Goal: Task Accomplishment & Management: Manage account settings

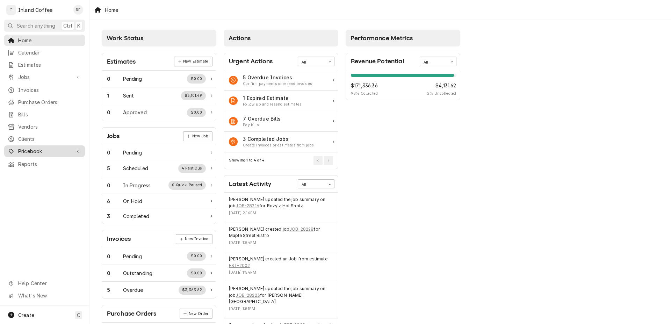
click at [31, 148] on span "Pricebook" at bounding box center [44, 151] width 53 height 7
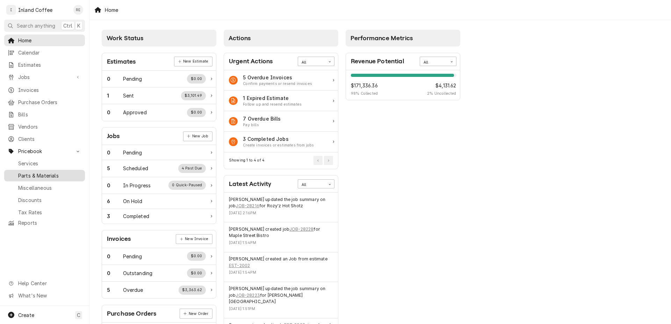
click at [35, 172] on span "Parts & Materials" at bounding box center [49, 175] width 63 height 7
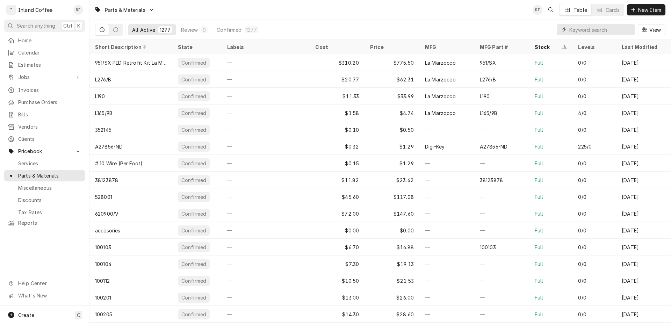
click at [593, 32] on input "Dynamic Content Wrapper" at bounding box center [600, 29] width 62 height 11
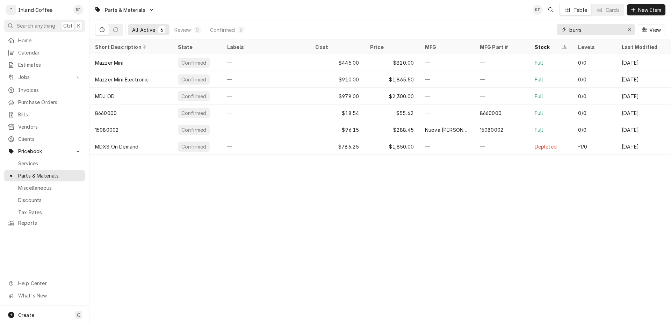
drag, startPoint x: 589, startPoint y: 31, endPoint x: 541, endPoint y: 30, distance: 47.9
click at [569, 30] on input "burrs" at bounding box center [595, 29] width 52 height 11
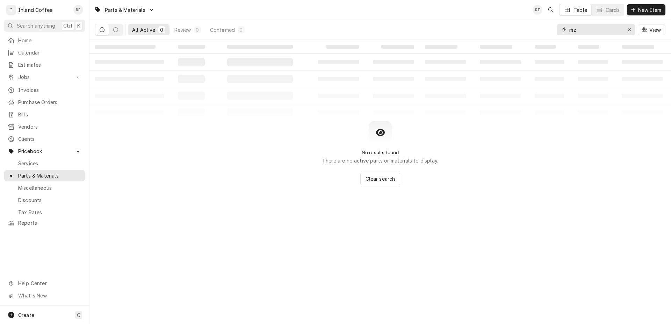
type input "m"
type input "8"
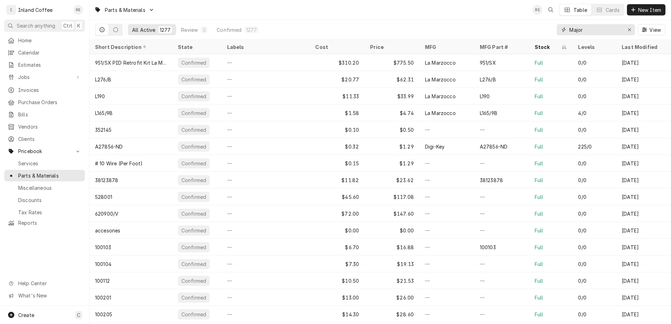
type input "Major"
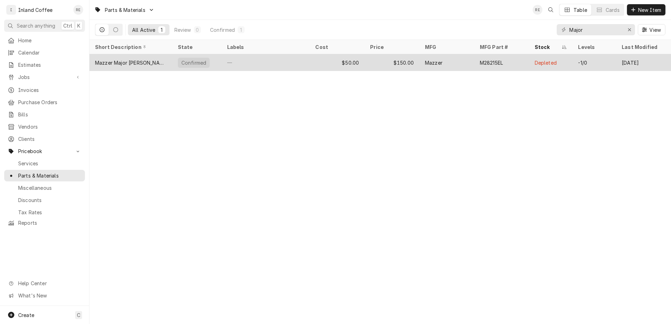
click at [140, 64] on div "Mazzer Major Burr Set" at bounding box center [131, 62] width 72 height 7
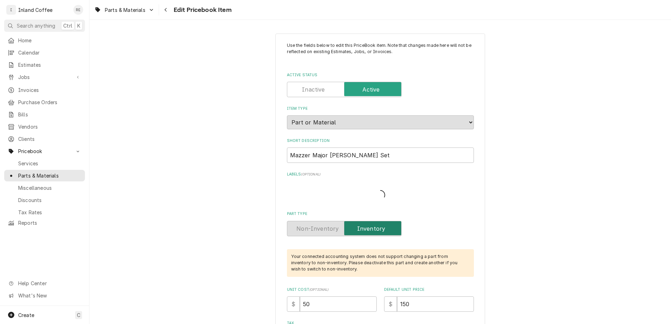
type textarea "x"
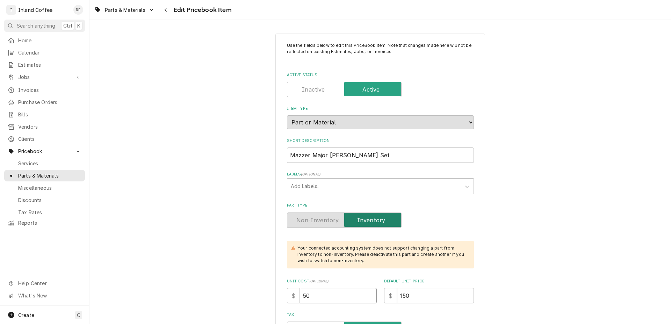
drag, startPoint x: 311, startPoint y: 298, endPoint x: 283, endPoint y: 299, distance: 28.0
drag, startPoint x: 311, startPoint y: 294, endPoint x: 292, endPoint y: 294, distance: 19.2
click at [300, 294] on input "50" at bounding box center [338, 295] width 77 height 15
type input "6"
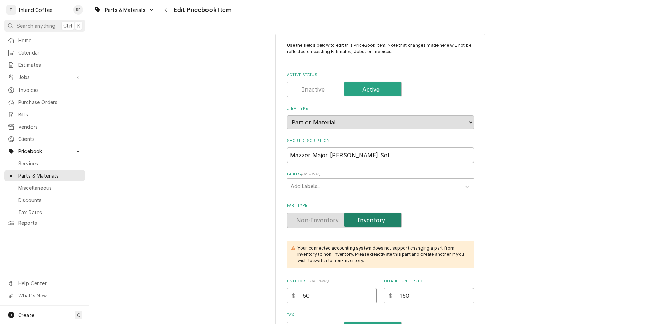
type textarea "x"
type input "60"
type textarea "x"
type input "60"
drag, startPoint x: 413, startPoint y: 296, endPoint x: 385, endPoint y: 297, distance: 28.0
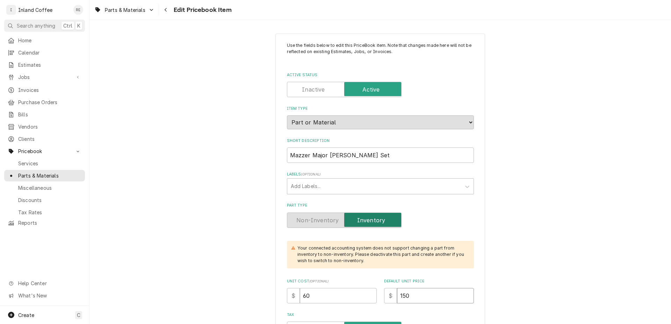
click at [397, 297] on input "150" at bounding box center [435, 295] width 77 height 15
type input "1"
type textarea "x"
type input "18"
type textarea "x"
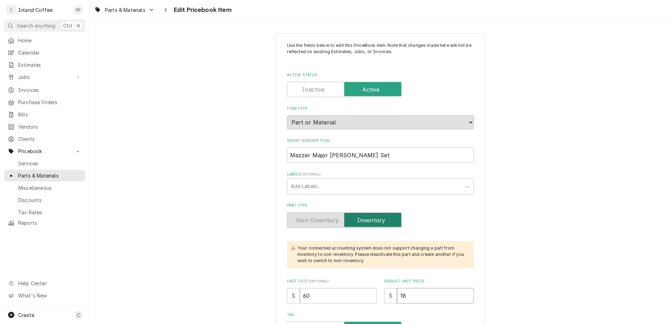
type input "180"
type textarea "x"
type input "180.0"
type textarea "x"
type input "180.00"
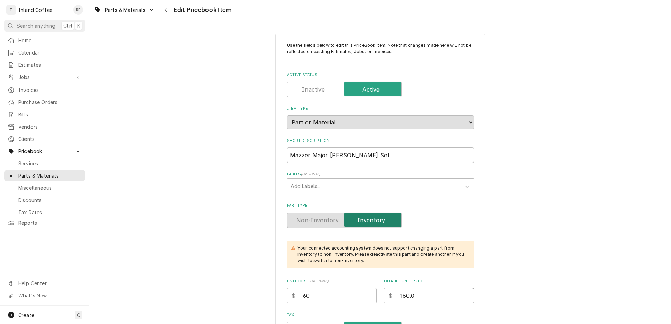
type textarea "x"
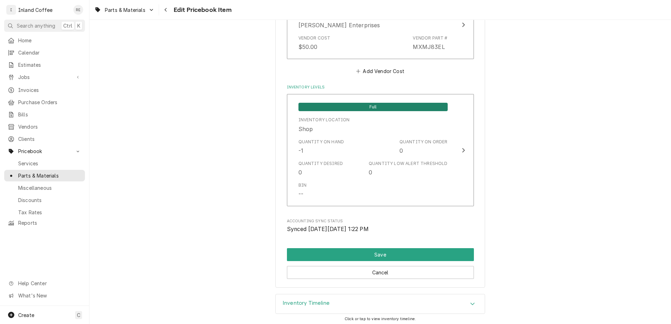
scroll to position [629, 0]
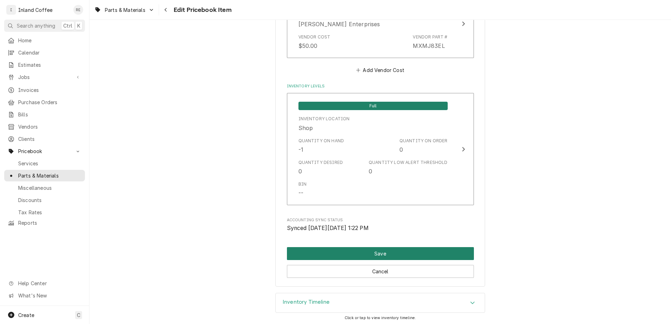
type input "180.00"
click at [377, 249] on button "Save" at bounding box center [380, 253] width 187 height 13
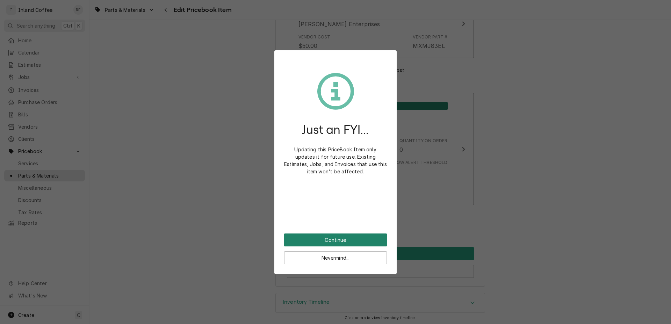
click at [361, 239] on button "Continue" at bounding box center [335, 240] width 103 height 13
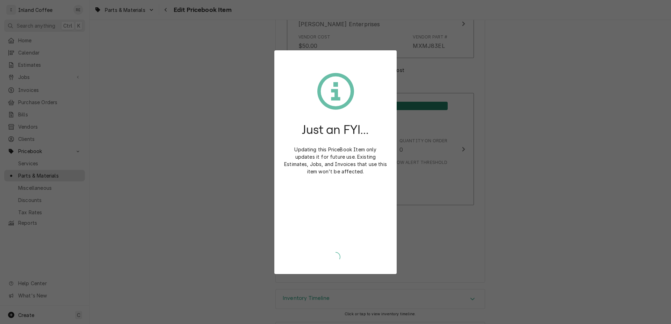
type textarea "x"
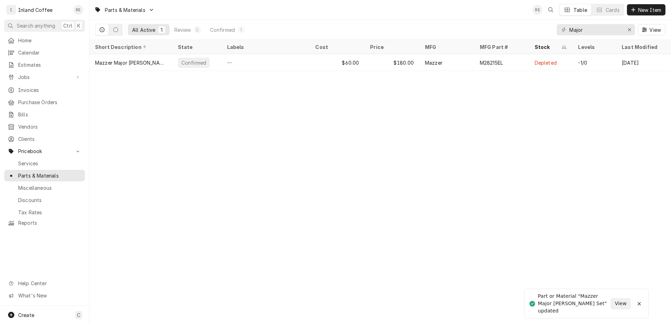
click at [459, 142] on div "Parts & Materials RE Table Cards New Item All Active 1 Review 0 Confirmed 1 Maj…" at bounding box center [380, 162] width 582 height 324
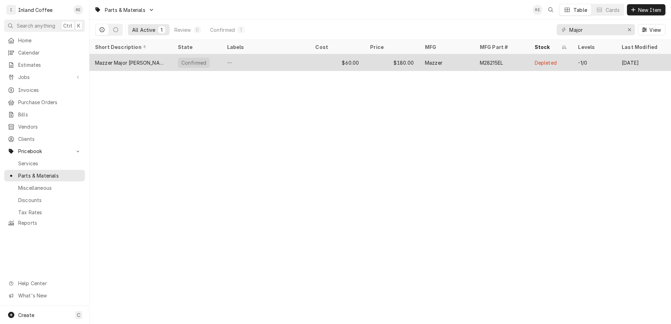
click at [137, 61] on div "Mazzer Major [PERSON_NAME] Set" at bounding box center [131, 62] width 72 height 7
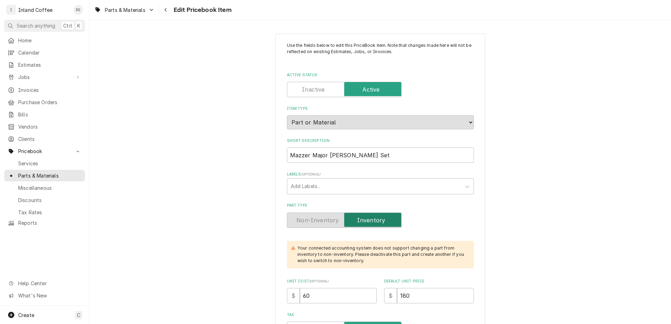
type textarea "x"
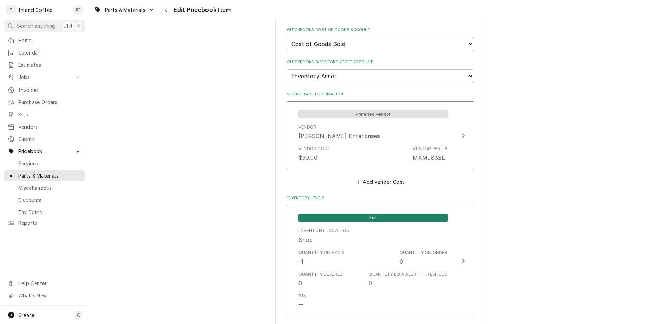
scroll to position [587, 0]
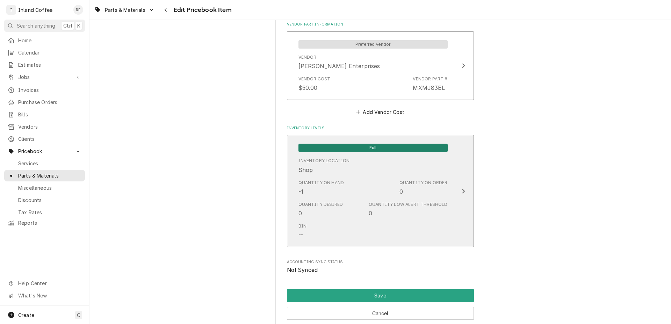
click at [459, 187] on div "Update Inventory Level" at bounding box center [463, 191] width 9 height 8
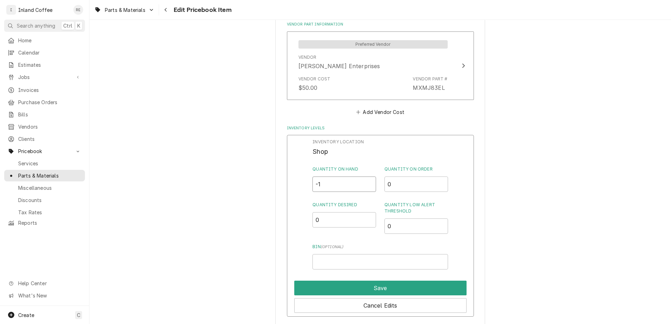
drag, startPoint x: 303, startPoint y: 182, endPoint x: 280, endPoint y: 179, distance: 22.9
click at [313, 180] on input "-1" at bounding box center [345, 184] width 64 height 15
type input "2"
click at [386, 285] on button "Save" at bounding box center [380, 288] width 172 height 15
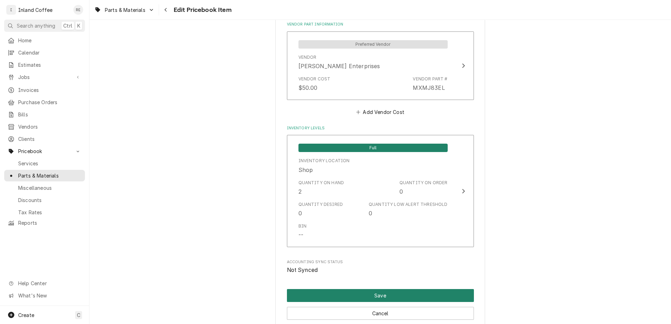
click at [378, 292] on button "Save" at bounding box center [380, 295] width 187 height 13
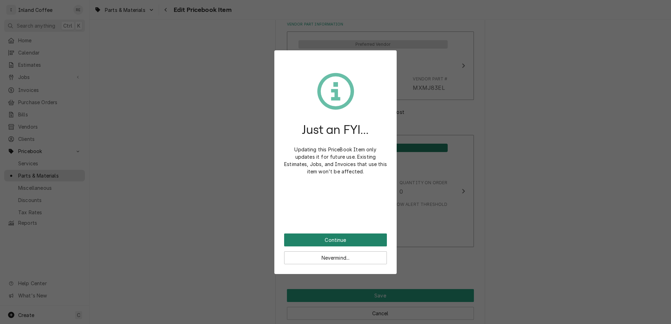
click at [323, 241] on button "Continue" at bounding box center [335, 240] width 103 height 13
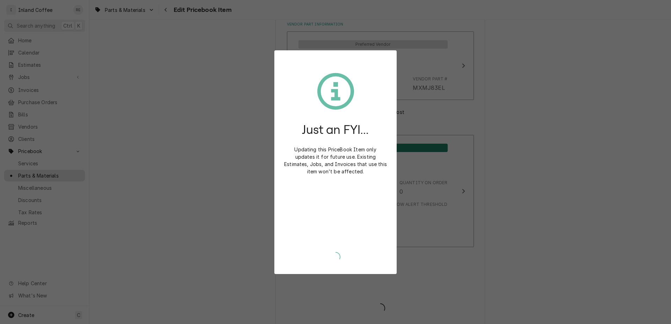
type textarea "x"
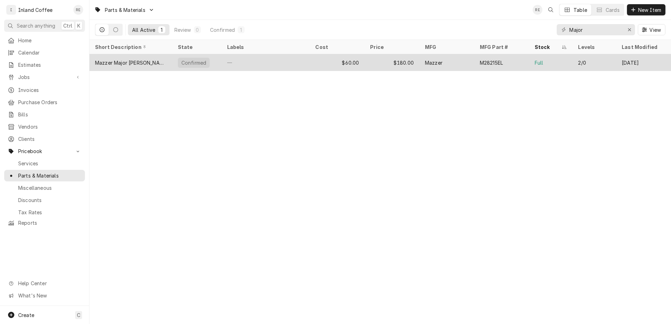
click at [146, 59] on div "Mazzer Major [PERSON_NAME] Set" at bounding box center [131, 62] width 72 height 7
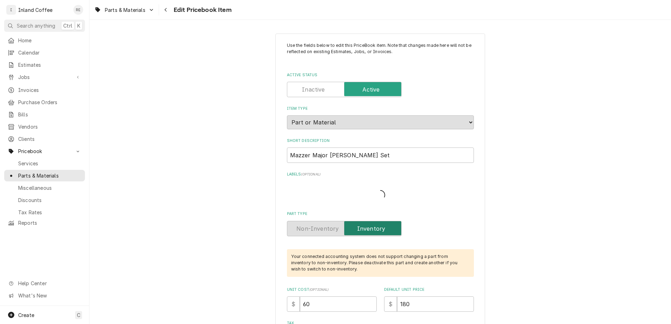
type textarea "x"
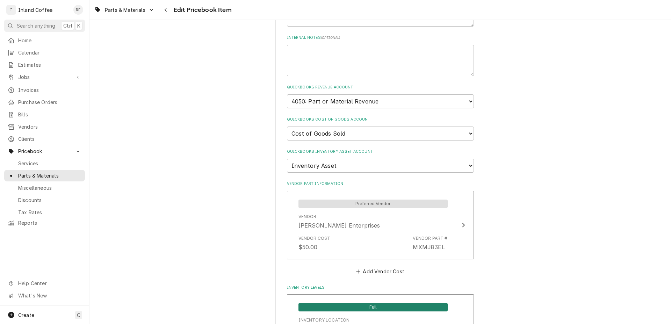
scroll to position [425, 0]
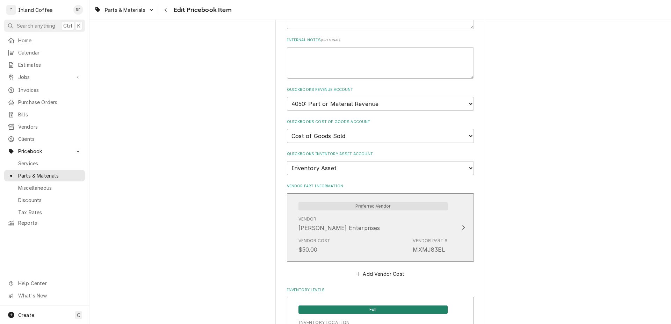
click at [463, 225] on div "Update Vendor Part Cost" at bounding box center [463, 227] width 9 height 8
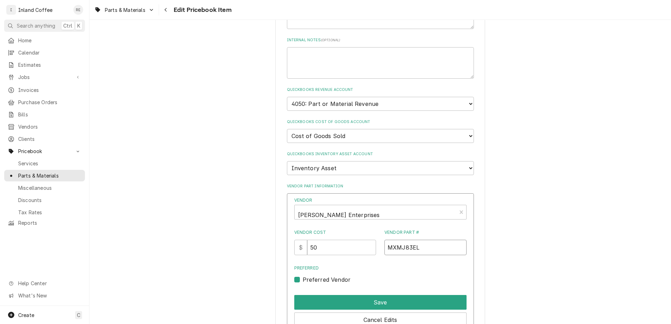
click at [392, 247] on input "MXMJ83EL" at bounding box center [426, 247] width 82 height 15
type input "MZMJ83EL"
click at [390, 303] on button "Save" at bounding box center [380, 302] width 172 height 15
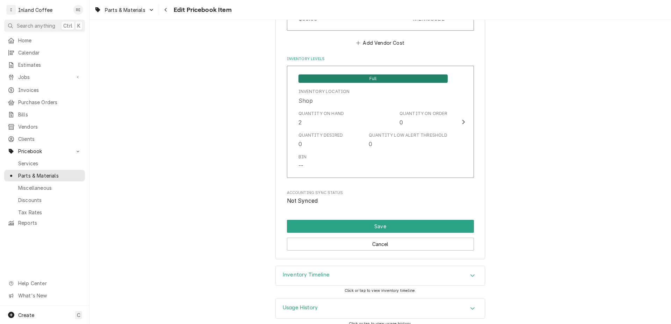
scroll to position [660, 0]
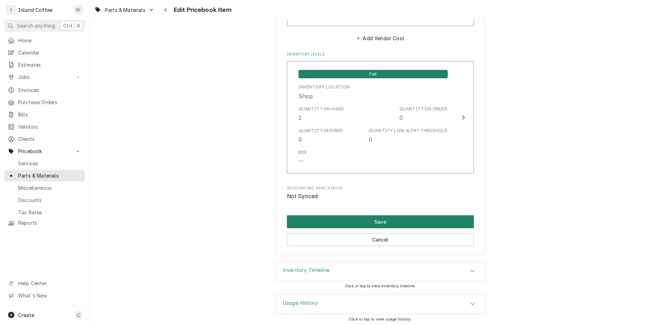
click at [394, 224] on button "Save" at bounding box center [380, 221] width 187 height 13
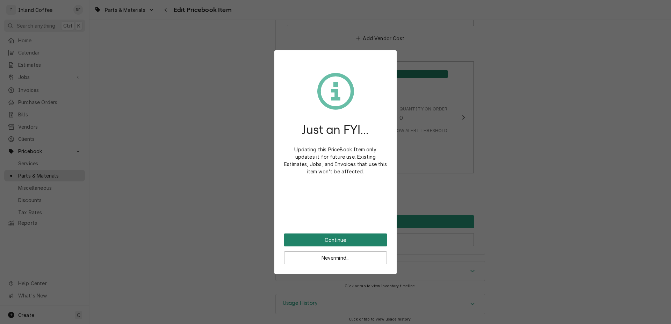
click at [344, 235] on button "Continue" at bounding box center [335, 240] width 103 height 13
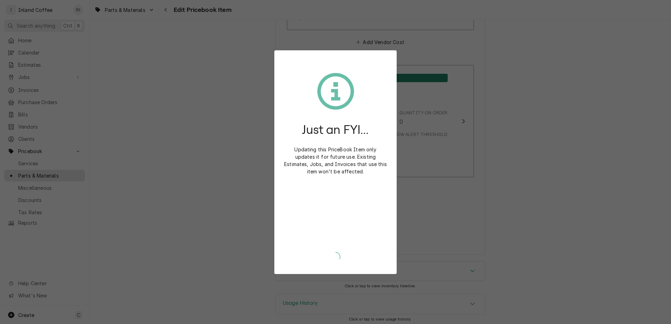
type textarea "x"
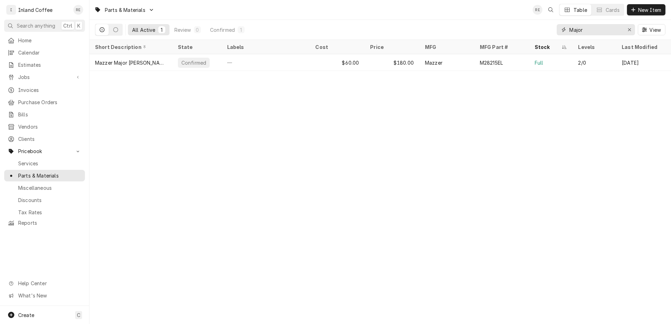
drag, startPoint x: 588, startPoint y: 31, endPoint x: 534, endPoint y: 34, distance: 54.6
click at [569, 34] on input "Major" at bounding box center [595, 29] width 52 height 11
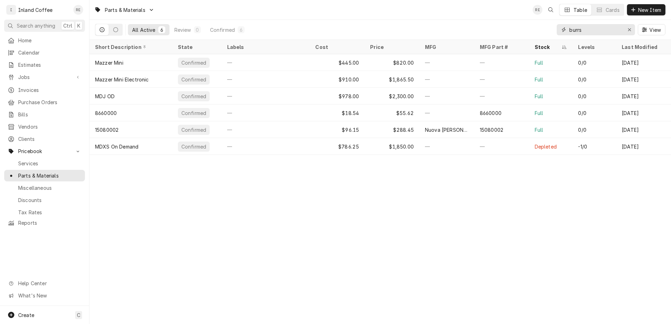
drag, startPoint x: 586, startPoint y: 28, endPoint x: 522, endPoint y: 29, distance: 64.0
click at [569, 29] on input "burrs" at bounding box center [595, 29] width 52 height 11
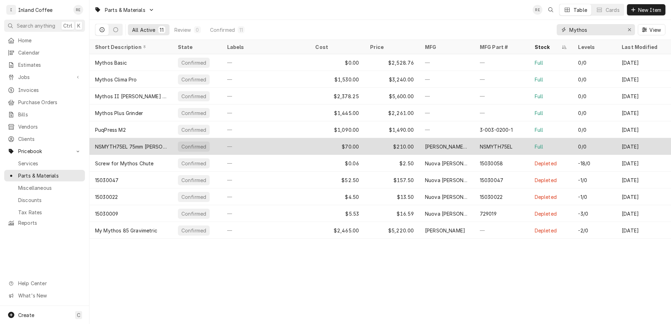
type input "Mythos"
click at [133, 141] on div "NSMYTH75EL 75mm Burr Set" at bounding box center [130, 146] width 83 height 17
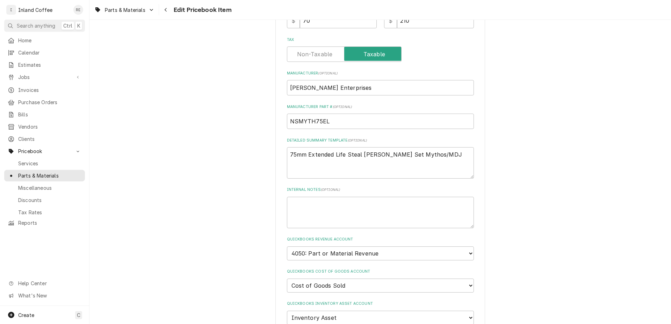
scroll to position [259, 0]
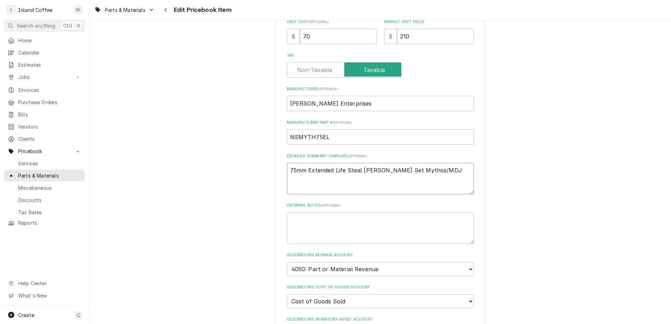
click at [354, 171] on textarea "75mm Extended Life Steal Burr Set Mythos/MDJ" at bounding box center [380, 178] width 187 height 31
click at [355, 171] on textarea "75mm Extended Life Steal Burr Set Mythos/MDJ" at bounding box center [380, 178] width 187 height 31
type textarea "x"
type textarea "75mm Extended Life Stel Burr Set Mythos/MDJ"
type textarea "x"
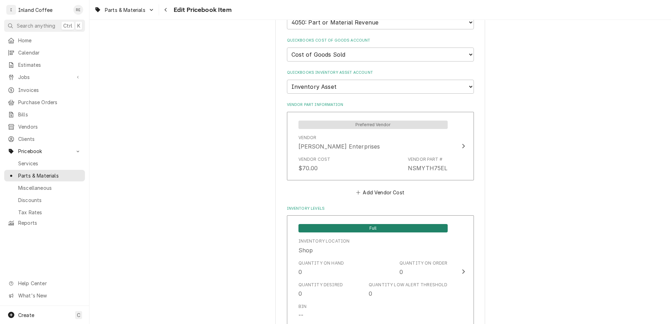
scroll to position [660, 0]
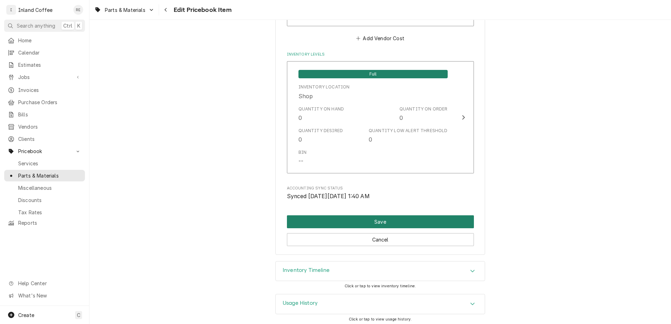
type textarea "75mm Extended Life Steel Burr Set Mythos/MDJ"
click at [401, 215] on button "Save" at bounding box center [380, 221] width 187 height 13
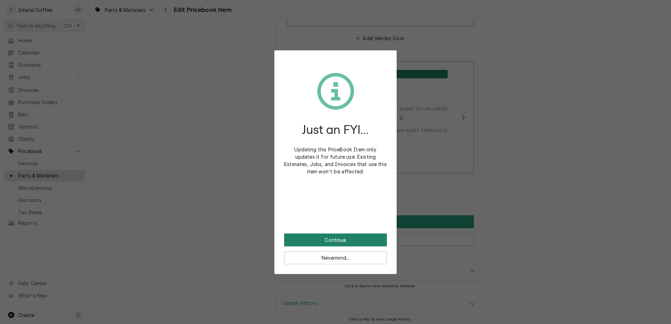
click at [354, 237] on button "Continue" at bounding box center [335, 240] width 103 height 13
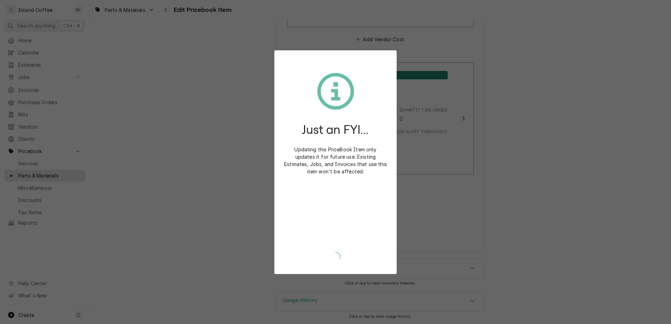
scroll to position [657, 0]
type textarea "x"
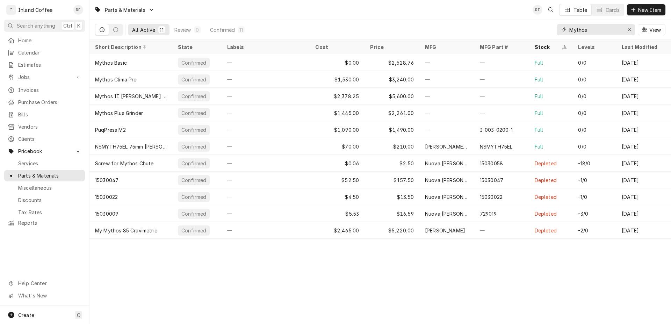
drag, startPoint x: 593, startPoint y: 28, endPoint x: 537, endPoint y: 34, distance: 56.2
click at [569, 34] on input "Mythos" at bounding box center [595, 29] width 52 height 11
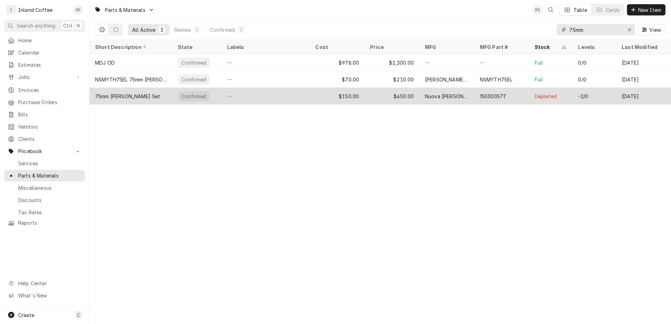
type input "75mm"
click at [123, 96] on div "75mm [PERSON_NAME] Set" at bounding box center [127, 96] width 65 height 7
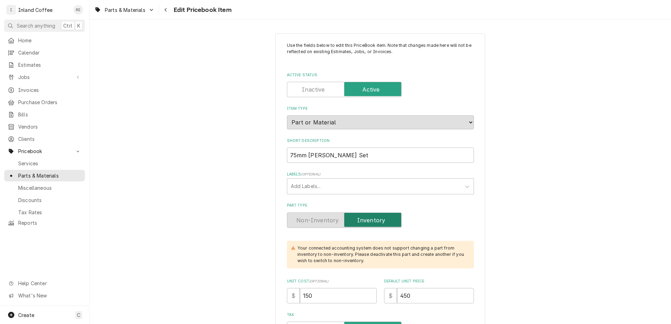
type textarea "x"
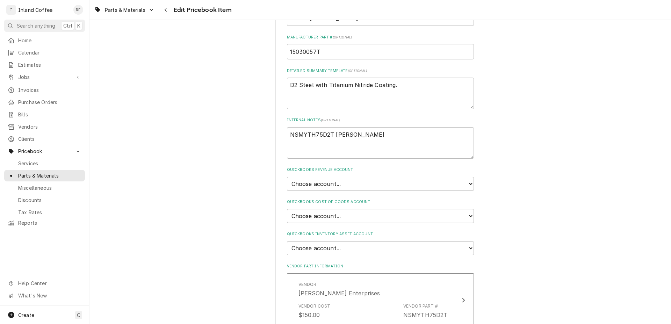
scroll to position [346, 0]
click at [459, 181] on select "Choose account... Beverage Equipment Discounts Espress Equipment New Misc Charg…" at bounding box center [380, 183] width 187 height 14
select select "70000-935807176"
click option "4050: Part or Material Revenue" at bounding box center [0, 0] width 0 height 0
type textarea "x"
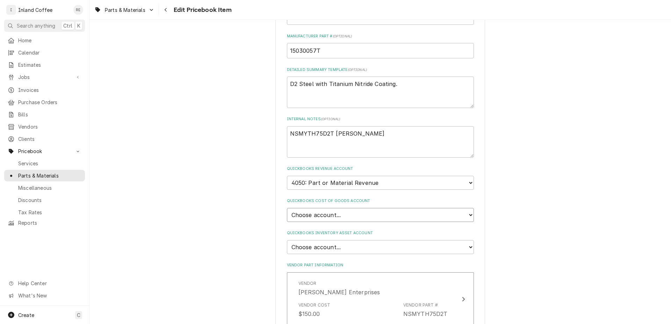
click at [337, 215] on select "Choose account... Cost of Goods Sold" at bounding box center [380, 215] width 187 height 14
click at [287, 208] on select "Choose account... Cost of Goods Sold" at bounding box center [380, 215] width 187 height 14
select select "3F0000-935810127"
click option "Cost of Goods Sold" at bounding box center [0, 0] width 0 height 0
type textarea "x"
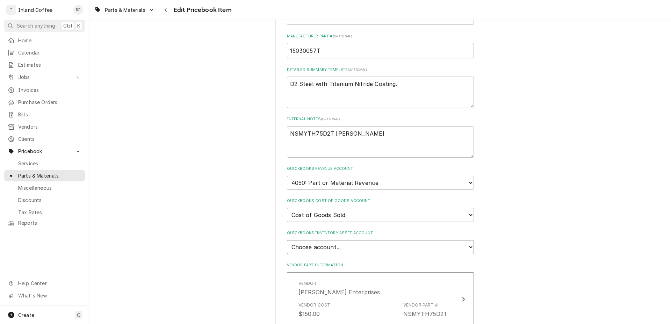
click at [287, 240] on select "Choose account... [PERSON_NAME] [PERSON_NAME] Inventory Asset Undeposited Funds…" at bounding box center [380, 247] width 187 height 14
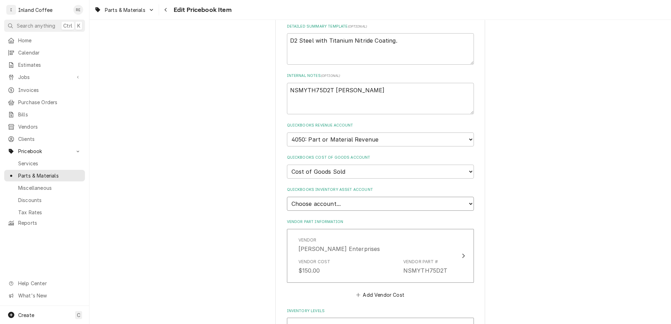
scroll to position [399, 0]
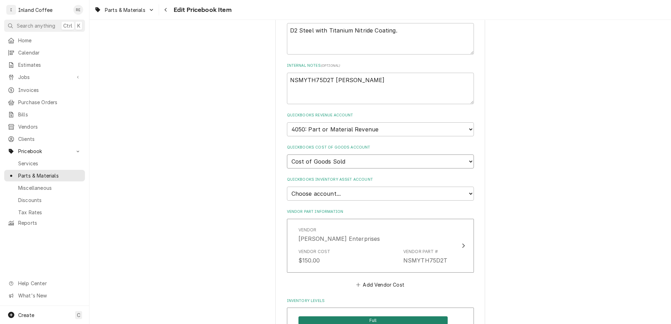
click at [287, 155] on select "Choose account... Cost of Goods Sold" at bounding box center [380, 162] width 187 height 14
click option "Cost of Goods Sold" at bounding box center [0, 0] width 0 height 0
click at [287, 187] on select "Choose account... [PERSON_NAME] [PERSON_NAME] Inventory Asset Undeposited Funds…" at bounding box center [380, 194] width 187 height 14
select select "400000-935810127"
click option "Inventory Asset" at bounding box center [0, 0] width 0 height 0
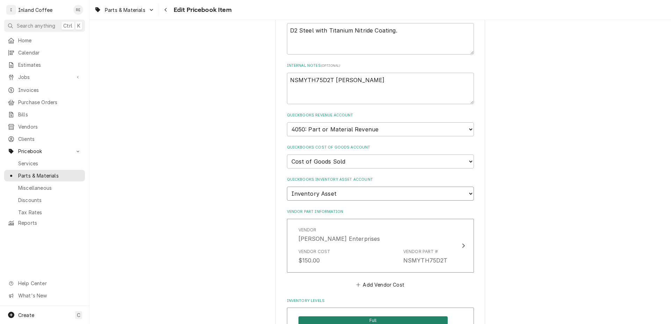
type textarea "x"
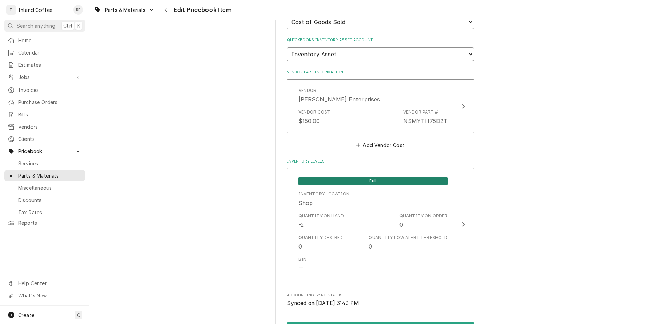
scroll to position [540, 0]
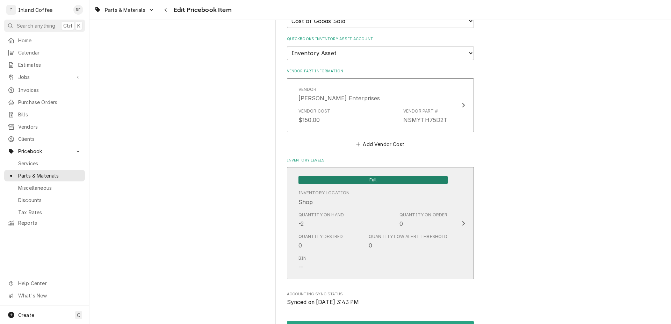
click at [459, 224] on div "Update Inventory Level" at bounding box center [463, 223] width 9 height 8
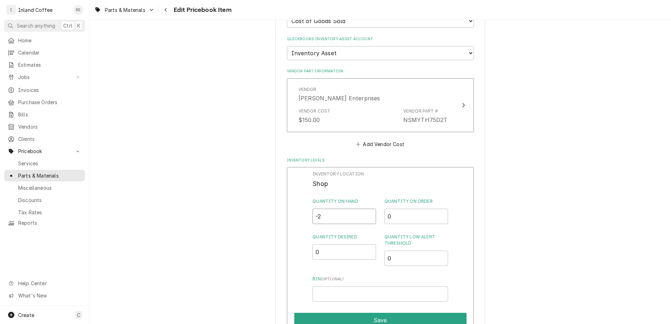
drag, startPoint x: 293, startPoint y: 221, endPoint x: 271, endPoint y: 223, distance: 21.9
click at [313, 223] on input "-2" at bounding box center [345, 216] width 64 height 15
type input "1"
click at [397, 313] on button "Save" at bounding box center [380, 320] width 172 height 15
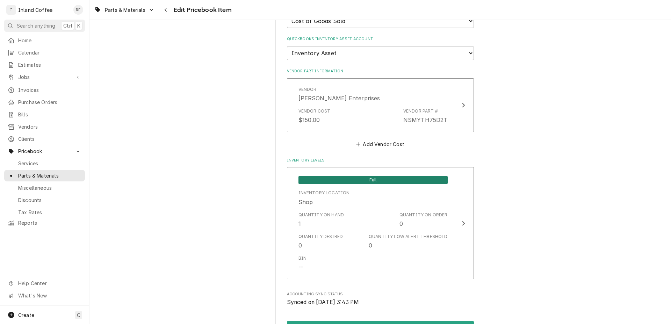
scroll to position [646, 0]
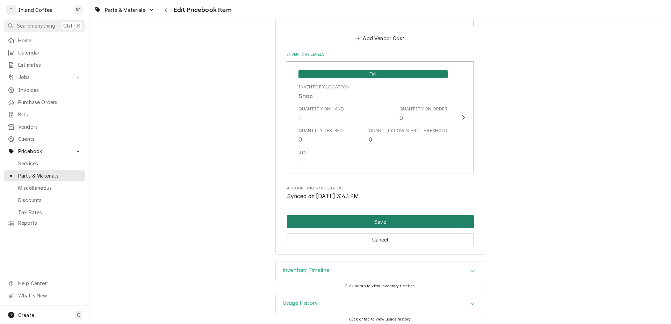
click at [388, 215] on button "Save" at bounding box center [380, 221] width 187 height 13
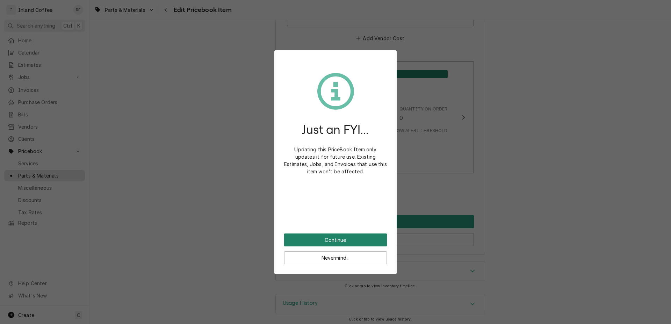
click at [348, 238] on button "Continue" at bounding box center [335, 240] width 103 height 13
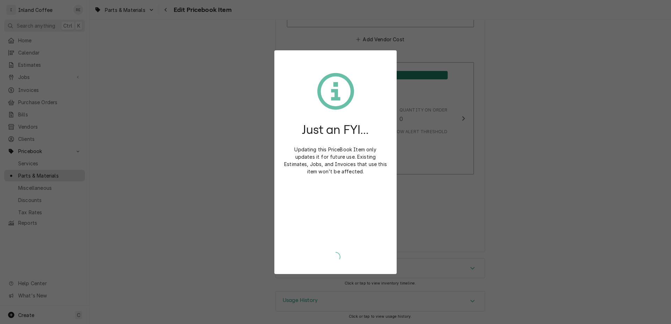
scroll to position [642, 0]
type textarea "x"
